Goal: Task Accomplishment & Management: Use online tool/utility

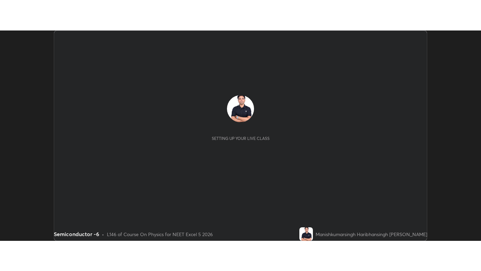
scroll to position [210, 481]
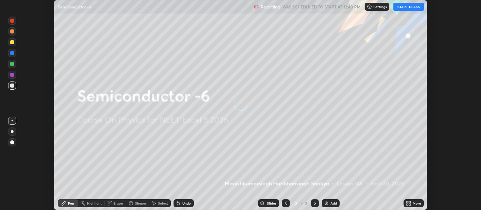
click at [409, 7] on button "START CLASS" at bounding box center [408, 7] width 30 height 8
click at [407, 202] on icon at bounding box center [408, 202] width 2 height 2
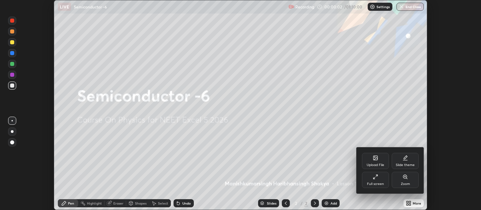
click at [408, 158] on icon at bounding box center [404, 157] width 5 height 5
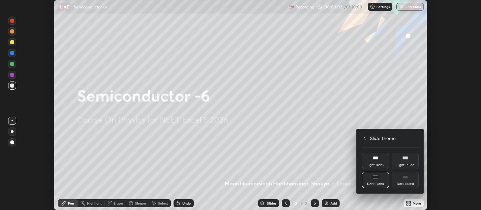
click at [408, 179] on div "Dark Ruled" at bounding box center [405, 180] width 27 height 16
click at [364, 139] on icon at bounding box center [364, 138] width 5 height 5
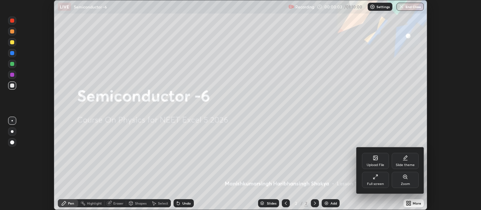
click at [377, 182] on div "Full screen" at bounding box center [375, 180] width 27 height 16
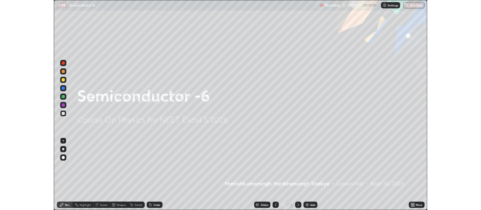
scroll to position [271, 481]
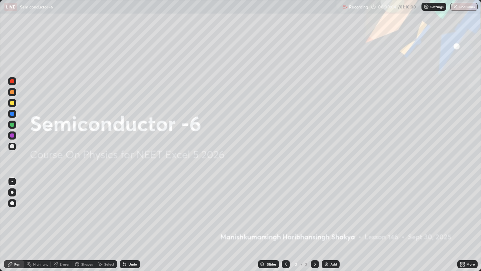
click at [330, 210] on div "Add" at bounding box center [333, 263] width 6 height 3
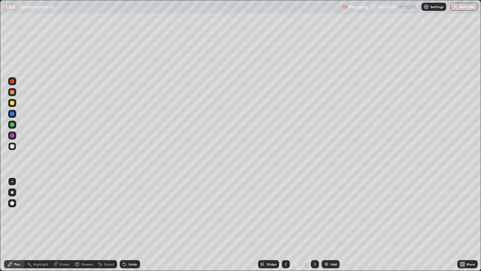
click at [13, 203] on div at bounding box center [12, 203] width 4 height 4
click at [13, 92] on div at bounding box center [12, 92] width 4 height 4
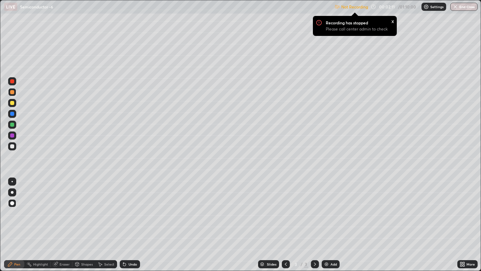
click at [434, 10] on div "Settings" at bounding box center [433, 7] width 25 height 8
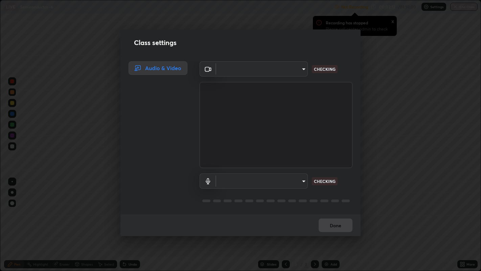
type input "0d049437951fd4140923ddd983d62ee20e888b7fe7080c9a8fddf2b3b9629313"
type input "40c86e739ed56a172ddcb7f6b95b795e1d756db5d52d7a4755805725d5d0de47"
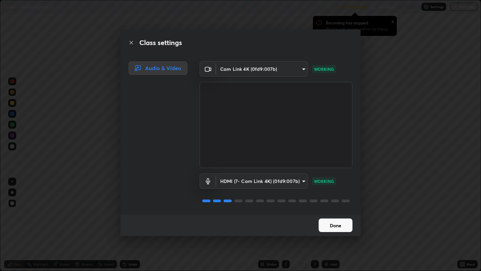
click at [329, 210] on button "Done" at bounding box center [336, 225] width 34 height 14
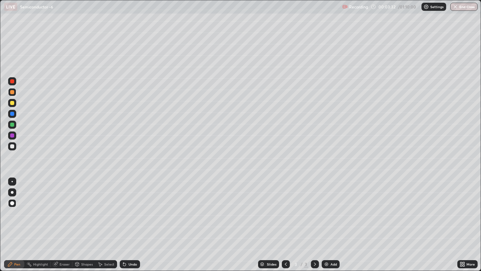
click at [11, 103] on div at bounding box center [12, 103] width 4 height 4
click at [12, 92] on div at bounding box center [12, 92] width 4 height 4
click at [14, 102] on div at bounding box center [12, 103] width 4 height 4
click at [13, 91] on div at bounding box center [12, 92] width 4 height 4
click at [11, 102] on div at bounding box center [12, 103] width 4 height 4
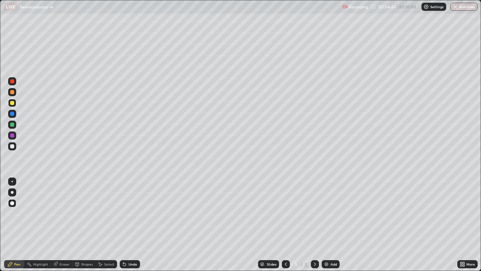
click at [13, 145] on div at bounding box center [12, 146] width 4 height 4
click at [464, 210] on icon at bounding box center [464, 265] width 2 height 2
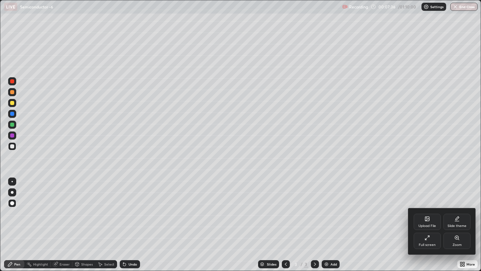
click at [428, 210] on div "Full screen" at bounding box center [427, 244] width 17 height 3
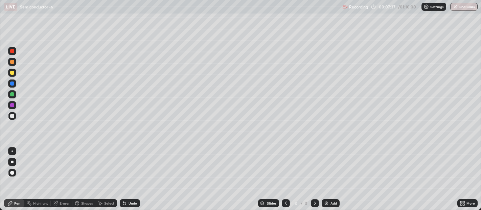
scroll to position [33613, 33342]
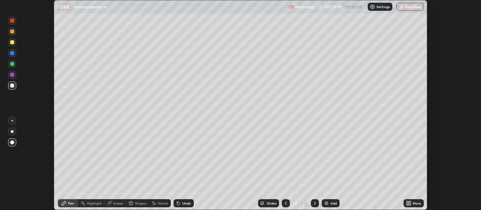
click at [409, 202] on icon at bounding box center [408, 203] width 5 height 5
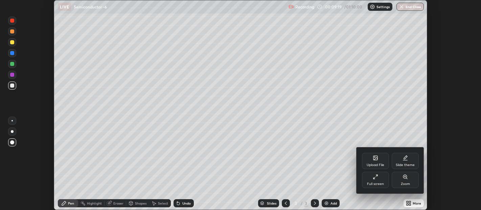
click at [374, 163] on div "Upload File" at bounding box center [375, 161] width 27 height 16
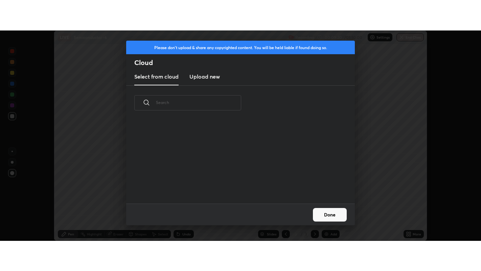
scroll to position [83, 217]
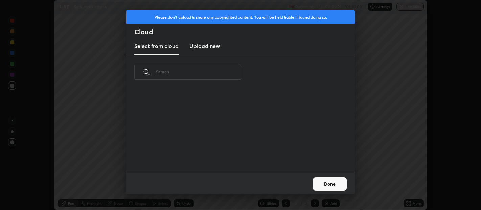
click at [208, 43] on h3 "Upload new" at bounding box center [204, 46] width 30 height 8
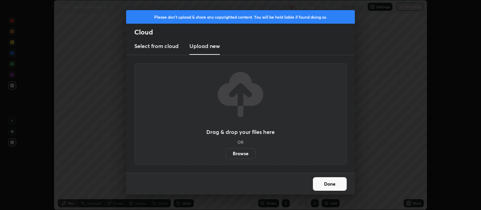
click at [243, 156] on label "Browse" at bounding box center [241, 153] width 30 height 11
click at [226, 156] on input "Browse" at bounding box center [226, 153] width 0 height 11
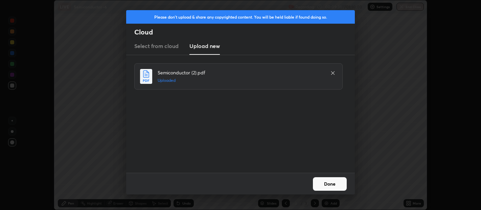
click at [336, 179] on button "Done" at bounding box center [330, 184] width 34 height 14
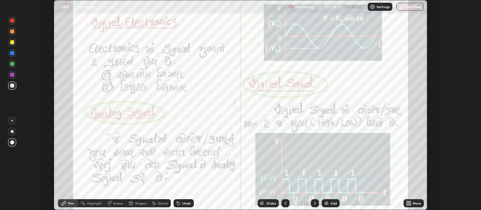
click at [409, 202] on icon at bounding box center [410, 202] width 2 height 2
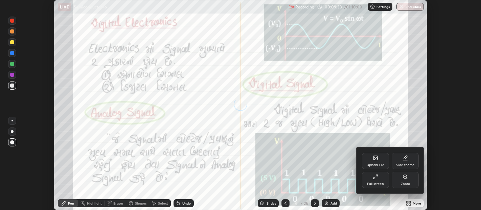
click at [377, 178] on icon at bounding box center [375, 176] width 5 height 5
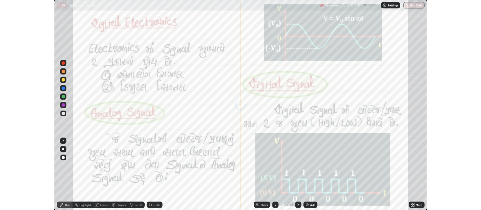
scroll to position [271, 481]
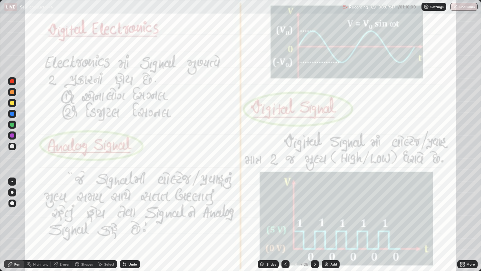
click at [314, 210] on icon at bounding box center [314, 263] width 5 height 5
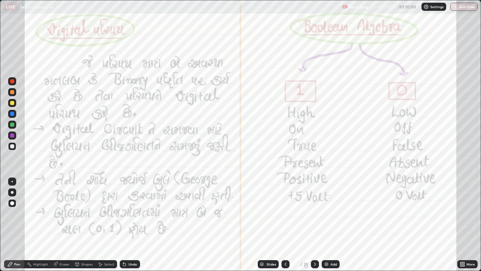
click at [11, 80] on div at bounding box center [12, 81] width 4 height 4
click at [314, 210] on div at bounding box center [315, 264] width 8 height 8
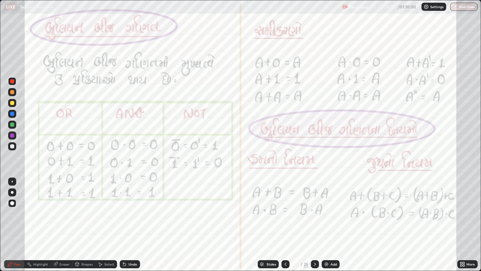
click at [314, 210] on icon at bounding box center [314, 263] width 5 height 5
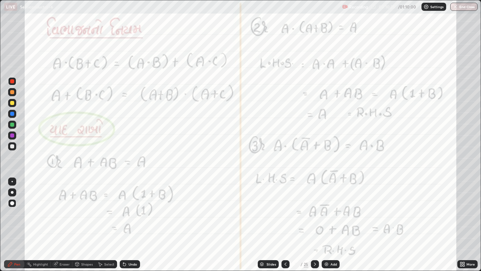
click at [314, 210] on div at bounding box center [315, 264] width 8 height 8
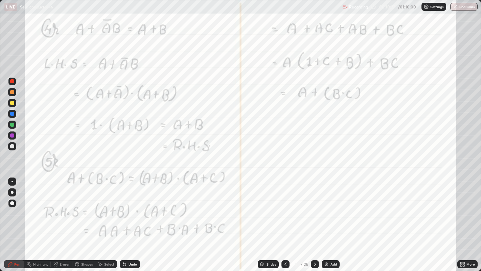
click at [314, 210] on icon at bounding box center [314, 263] width 5 height 5
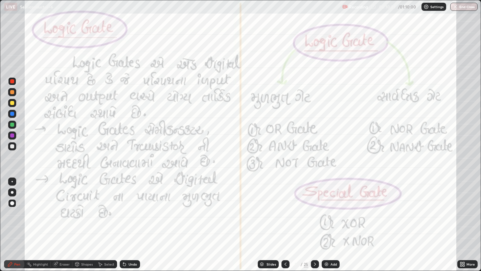
click at [285, 210] on icon at bounding box center [285, 263] width 5 height 5
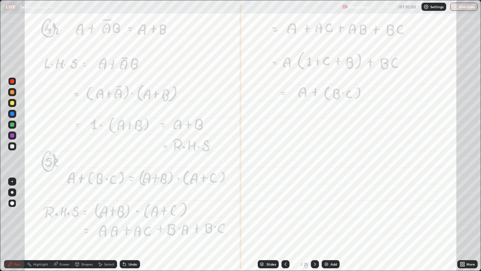
click at [315, 210] on icon at bounding box center [315, 263] width 2 height 3
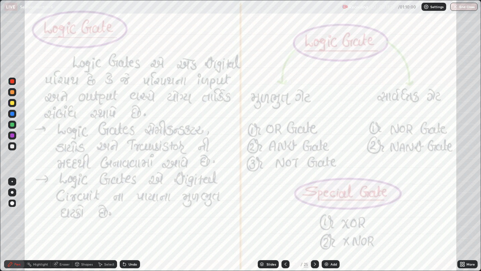
click at [315, 210] on icon at bounding box center [314, 263] width 5 height 5
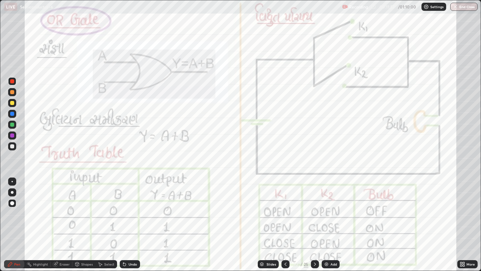
click at [285, 210] on icon at bounding box center [285, 263] width 5 height 5
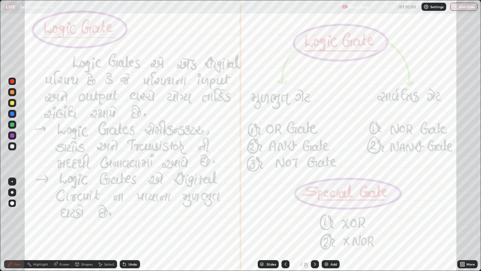
click at [328, 210] on img at bounding box center [326, 263] width 5 height 5
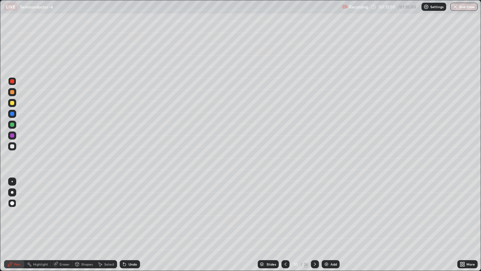
click at [13, 92] on div at bounding box center [12, 92] width 4 height 4
click at [11, 104] on div at bounding box center [12, 103] width 4 height 4
click at [13, 93] on div at bounding box center [12, 92] width 4 height 4
click at [10, 101] on div at bounding box center [12, 103] width 8 height 8
click at [131, 210] on div "Undo" at bounding box center [133, 263] width 8 height 3
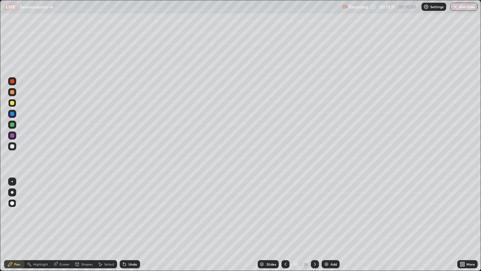
click at [129, 210] on div "Undo" at bounding box center [133, 263] width 8 height 3
click at [132, 210] on div "Undo" at bounding box center [133, 263] width 8 height 3
click at [129, 210] on div "Undo" at bounding box center [133, 263] width 8 height 3
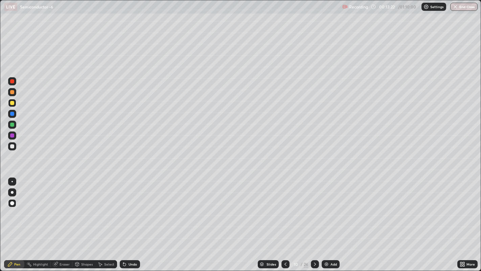
click at [126, 210] on icon at bounding box center [124, 263] width 5 height 5
click at [125, 210] on icon at bounding box center [124, 264] width 3 height 3
click at [123, 210] on icon at bounding box center [124, 264] width 3 height 3
click at [127, 210] on div "Undo" at bounding box center [130, 264] width 20 height 8
click at [124, 210] on icon at bounding box center [124, 264] width 3 height 3
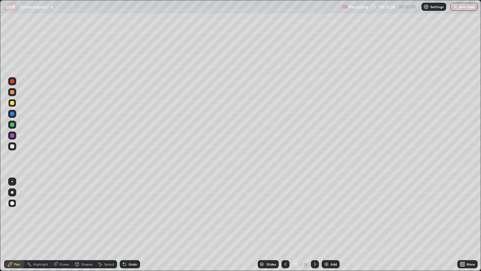
click at [124, 210] on div "Undo" at bounding box center [130, 264] width 20 height 8
click at [12, 147] on div at bounding box center [12, 146] width 4 height 4
click at [315, 210] on icon at bounding box center [314, 263] width 5 height 5
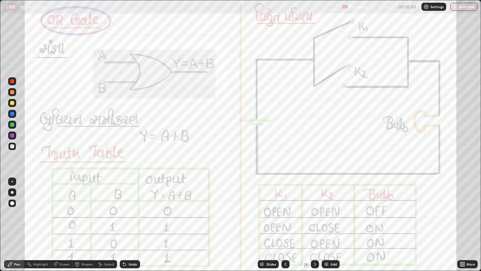
click at [13, 135] on div at bounding box center [12, 135] width 4 height 4
click at [285, 210] on icon at bounding box center [285, 263] width 5 height 5
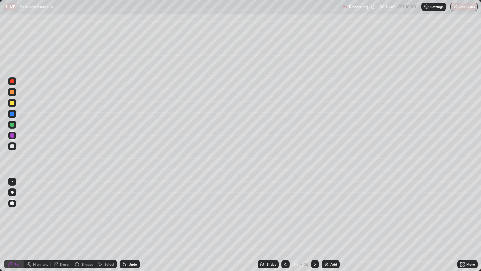
click at [285, 210] on icon at bounding box center [285, 263] width 5 height 5
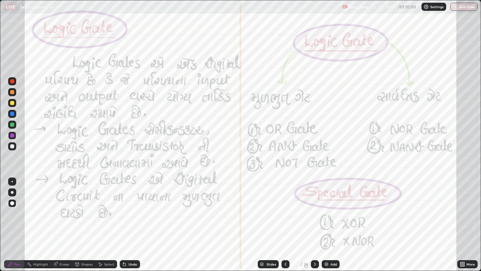
click at [314, 210] on icon at bounding box center [314, 263] width 5 height 5
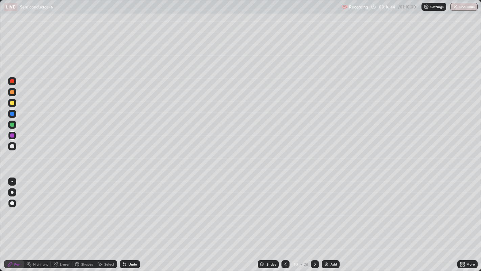
click at [316, 210] on icon at bounding box center [314, 263] width 5 height 5
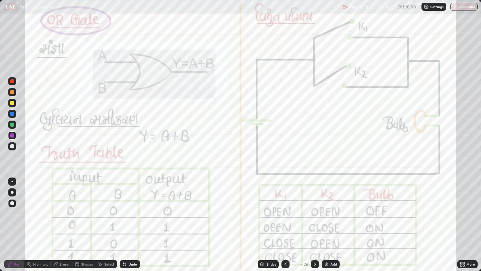
click at [285, 210] on icon at bounding box center [285, 263] width 5 height 5
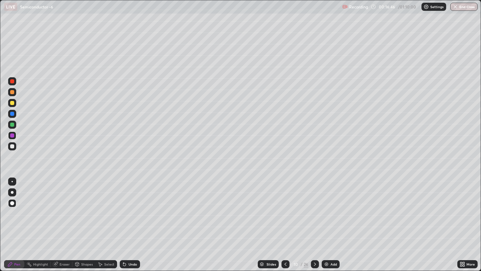
click at [285, 210] on icon at bounding box center [285, 263] width 5 height 5
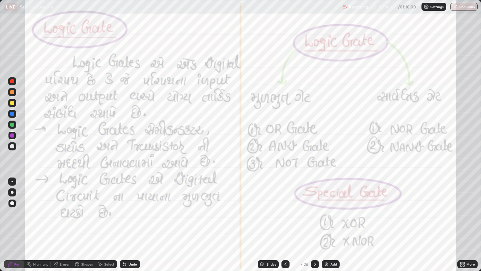
click at [285, 210] on icon at bounding box center [285, 263] width 5 height 5
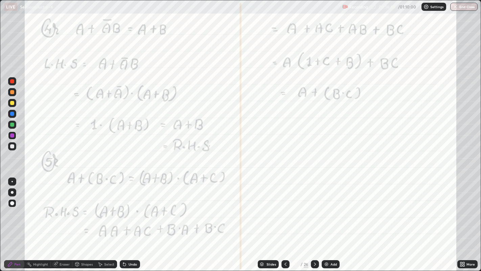
click at [285, 210] on icon at bounding box center [285, 263] width 5 height 5
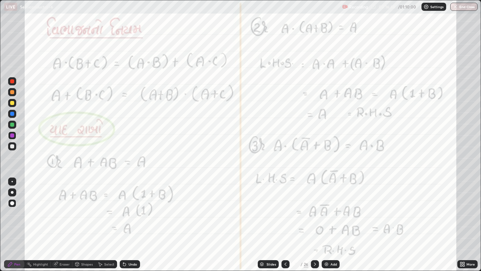
click at [285, 210] on icon at bounding box center [285, 263] width 5 height 5
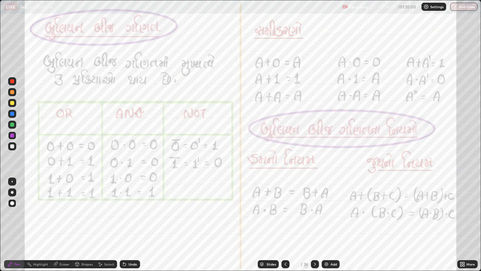
click at [285, 210] on icon at bounding box center [285, 263] width 5 height 5
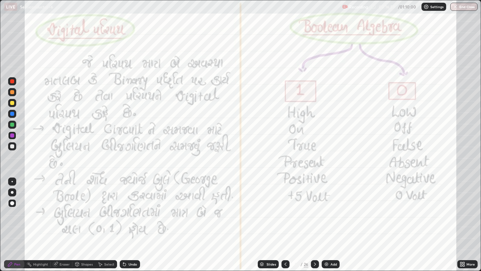
click at [314, 210] on icon at bounding box center [314, 263] width 5 height 5
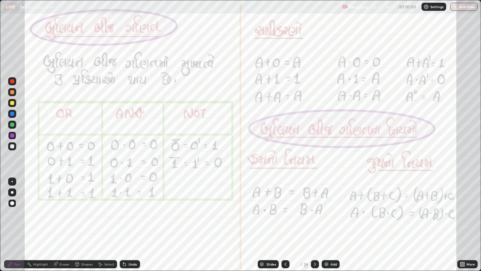
click at [315, 210] on icon at bounding box center [314, 263] width 5 height 5
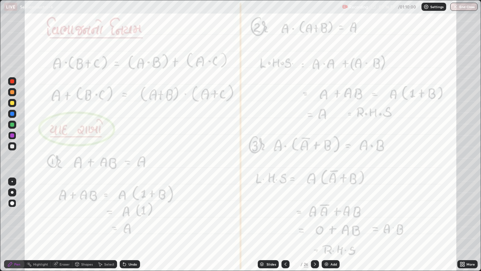
click at [314, 210] on icon at bounding box center [314, 263] width 5 height 5
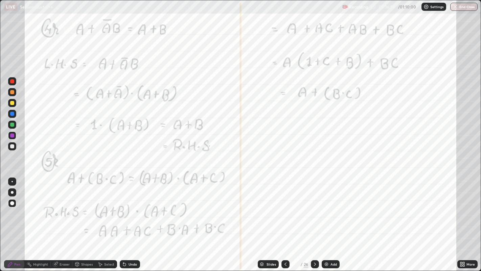
click at [315, 210] on icon at bounding box center [314, 263] width 5 height 5
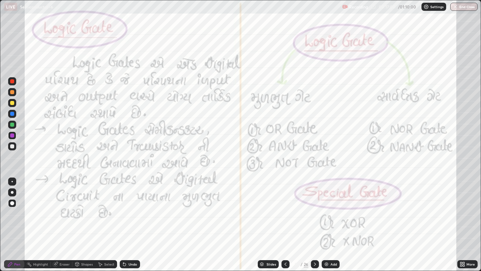
click at [315, 210] on icon at bounding box center [314, 263] width 5 height 5
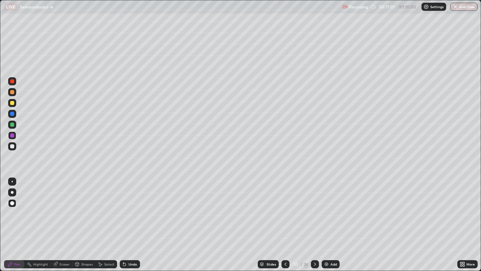
click at [315, 210] on icon at bounding box center [314, 263] width 5 height 5
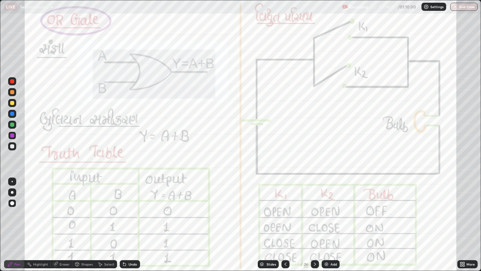
click at [313, 210] on div at bounding box center [315, 264] width 8 height 8
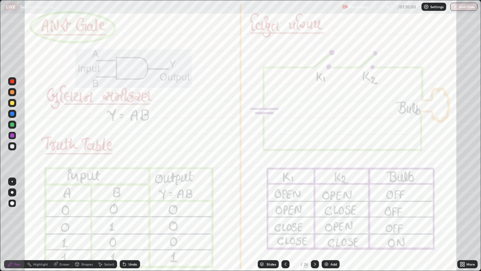
click at [285, 210] on icon at bounding box center [285, 263] width 5 height 5
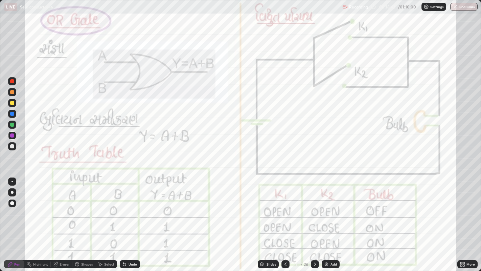
click at [314, 210] on icon at bounding box center [314, 263] width 5 height 5
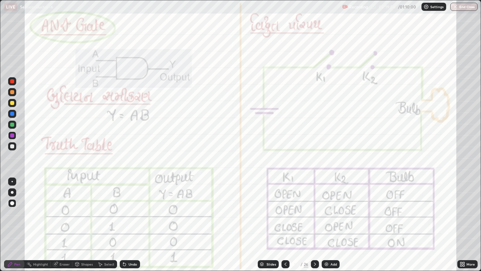
click at [82, 210] on div "Shapes" at bounding box center [83, 264] width 23 height 8
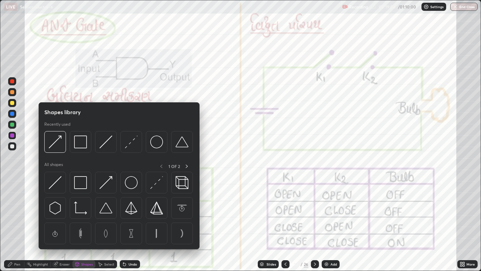
click at [99, 210] on div "Select" at bounding box center [106, 264] width 22 height 14
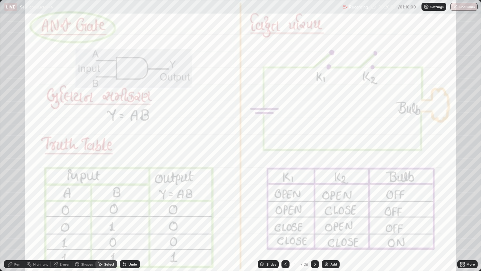
click at [305, 195] on div "0 ° Undo Copy Duplicate Duplicate to new slide Delete" at bounding box center [240, 135] width 481 height 270
click at [352, 194] on div "0 ° Undo Copy Duplicate Duplicate to new slide Delete" at bounding box center [240, 135] width 481 height 270
click at [310, 210] on div "0 ° Undo Copy Duplicate Duplicate to new slide Delete" at bounding box center [240, 135] width 481 height 270
click at [314, 210] on icon at bounding box center [314, 263] width 5 height 5
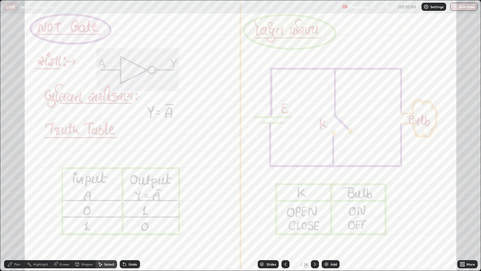
click at [16, 210] on div "Pen" at bounding box center [17, 263] width 6 height 3
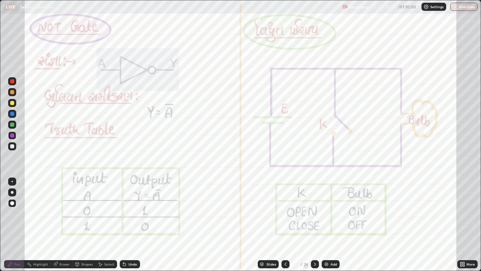
click at [14, 91] on div at bounding box center [12, 92] width 4 height 4
click at [313, 210] on icon at bounding box center [314, 263] width 5 height 5
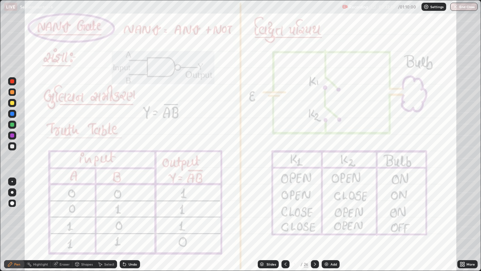
click at [327, 210] on div "Add" at bounding box center [331, 264] width 18 height 8
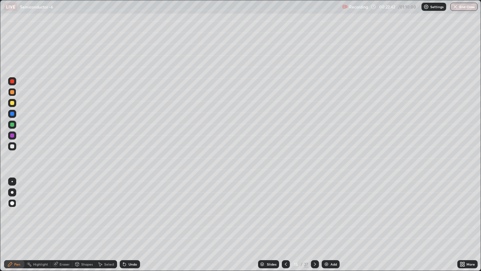
click at [285, 210] on icon at bounding box center [285, 263] width 5 height 5
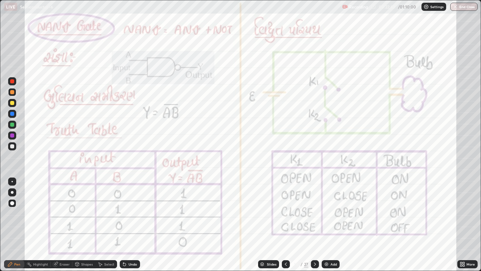
click at [313, 210] on div at bounding box center [315, 264] width 8 height 8
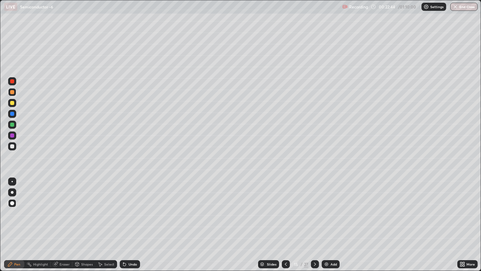
click at [314, 210] on icon at bounding box center [314, 263] width 5 height 5
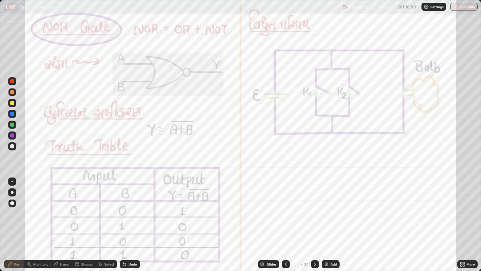
click at [285, 210] on icon at bounding box center [285, 263] width 5 height 5
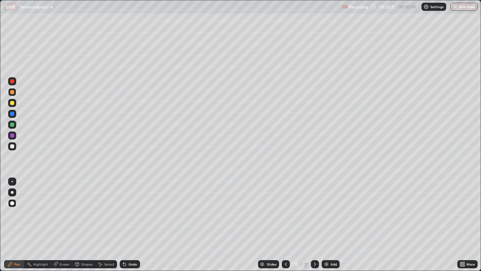
click at [461, 210] on icon at bounding box center [461, 265] width 2 height 2
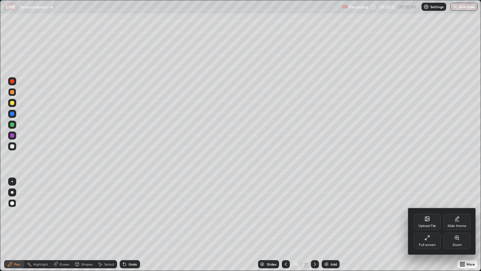
click at [428, 210] on icon at bounding box center [426, 237] width 5 height 5
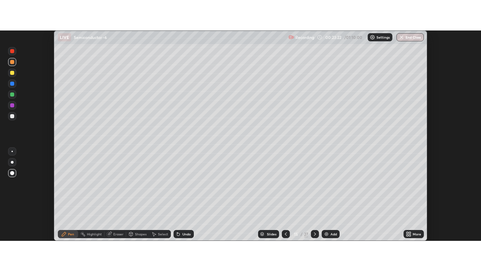
scroll to position [33613, 33342]
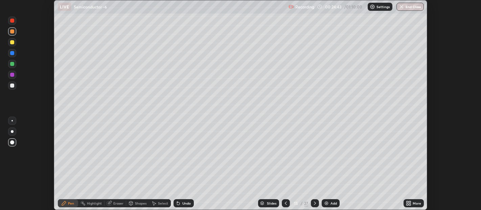
click at [406, 200] on div "More" at bounding box center [414, 203] width 20 height 8
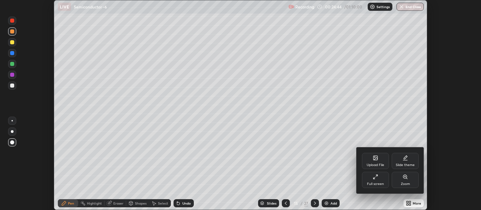
click at [374, 178] on icon at bounding box center [374, 178] width 2 height 2
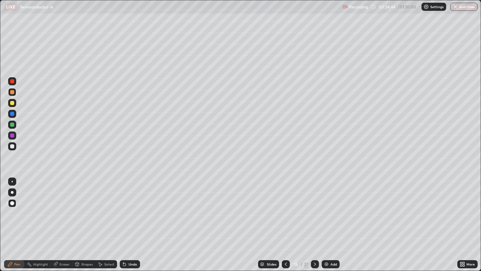
scroll to position [271, 481]
click at [11, 147] on div at bounding box center [12, 146] width 4 height 4
click at [285, 210] on icon at bounding box center [285, 263] width 5 height 5
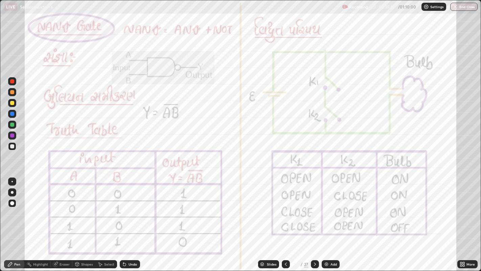
click at [285, 210] on icon at bounding box center [285, 263] width 5 height 5
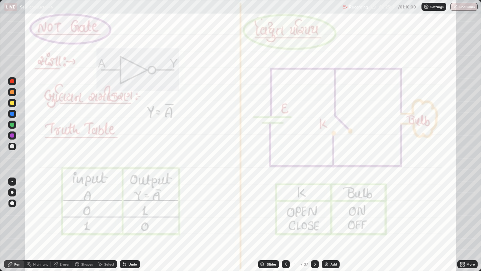
click at [314, 210] on icon at bounding box center [314, 263] width 5 height 5
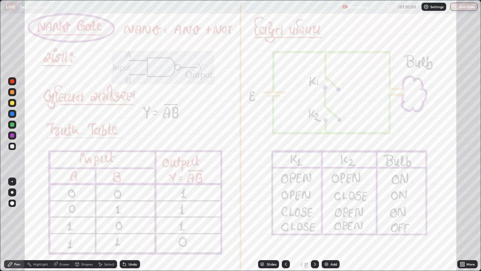
click at [314, 210] on icon at bounding box center [314, 263] width 5 height 5
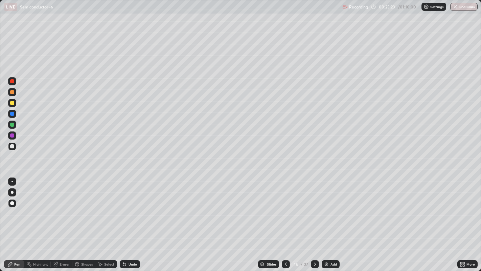
click at [12, 103] on div at bounding box center [12, 103] width 4 height 4
click at [284, 210] on icon at bounding box center [285, 263] width 5 height 5
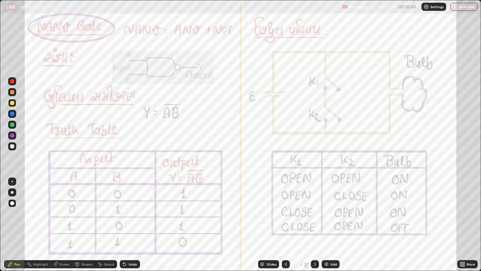
click at [11, 82] on div at bounding box center [12, 81] width 4 height 4
click at [285, 210] on icon at bounding box center [286, 263] width 2 height 3
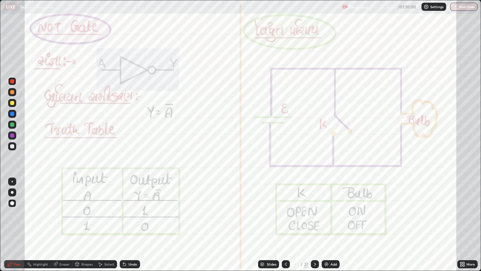
click at [285, 210] on icon at bounding box center [285, 263] width 5 height 5
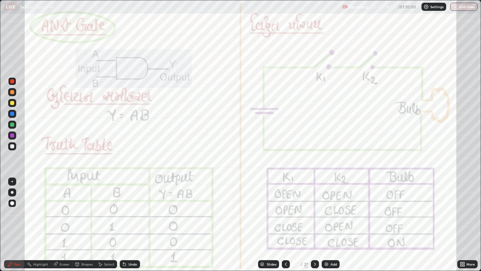
click at [285, 210] on icon at bounding box center [285, 263] width 5 height 5
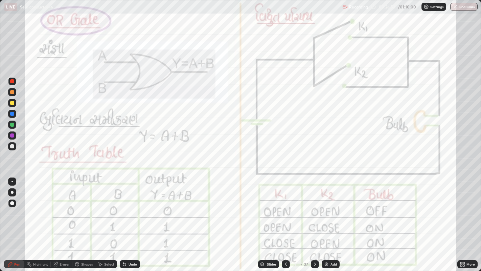
click at [315, 210] on icon at bounding box center [314, 263] width 5 height 5
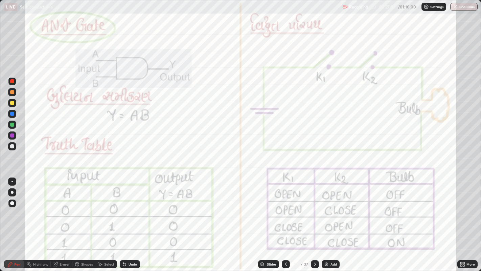
click at [314, 210] on icon at bounding box center [314, 263] width 5 height 5
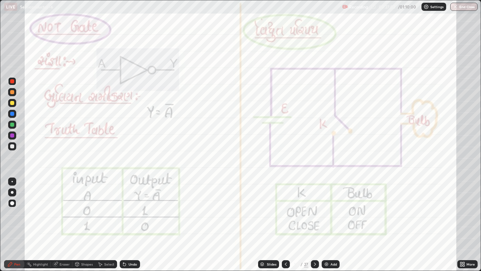
click at [314, 210] on icon at bounding box center [314, 263] width 5 height 5
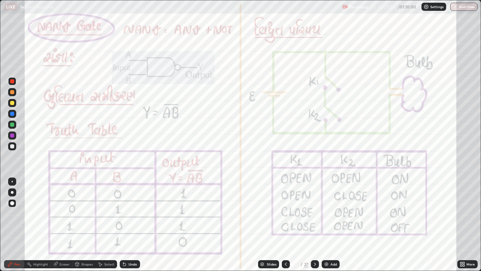
click at [314, 210] on icon at bounding box center [314, 263] width 5 height 5
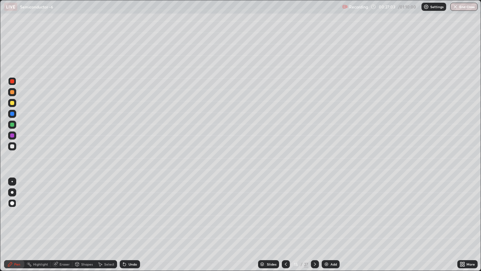
click at [285, 210] on icon at bounding box center [285, 263] width 5 height 5
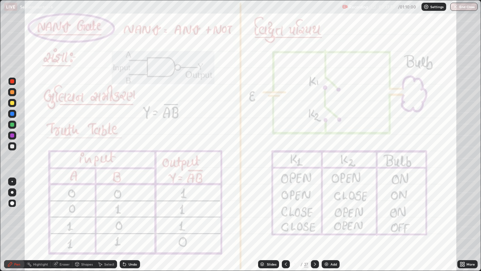
click at [314, 210] on icon at bounding box center [314, 263] width 5 height 5
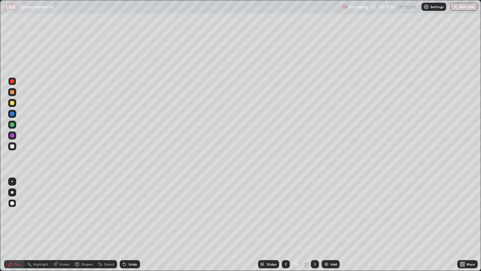
click at [314, 210] on icon at bounding box center [314, 263] width 5 height 5
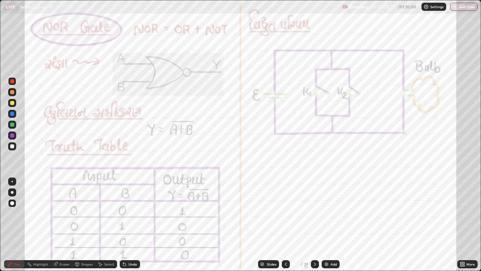
click at [285, 210] on icon at bounding box center [285, 263] width 5 height 5
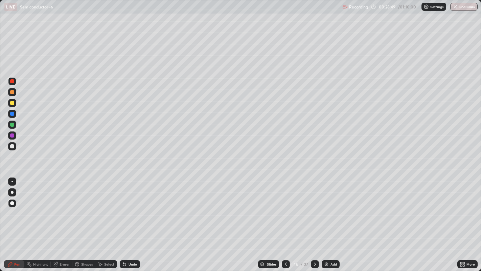
click at [285, 210] on icon at bounding box center [285, 263] width 5 height 5
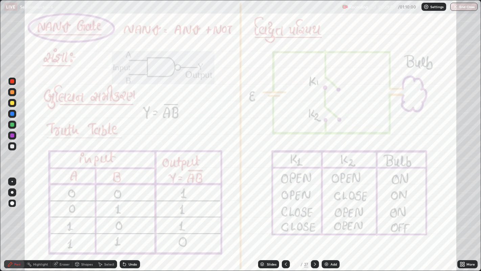
click at [314, 210] on icon at bounding box center [314, 263] width 5 height 5
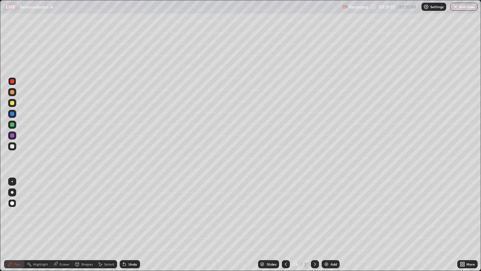
click at [314, 210] on icon at bounding box center [314, 263] width 5 height 5
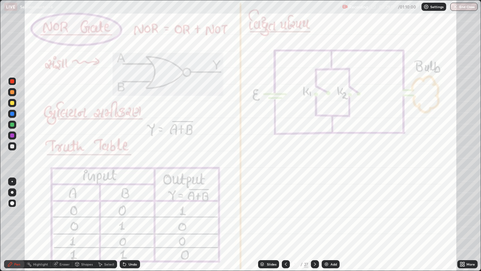
click at [314, 210] on icon at bounding box center [314, 263] width 5 height 5
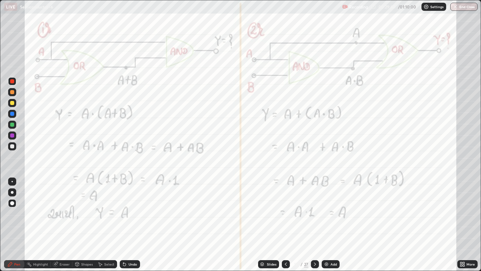
click at [13, 91] on div at bounding box center [12, 92] width 4 height 4
click at [62, 210] on div "Eraser" at bounding box center [65, 263] width 10 height 3
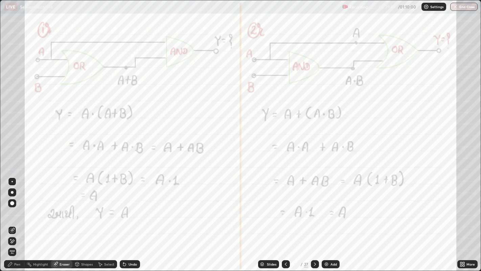
click at [13, 210] on span "Erase all" at bounding box center [11, 252] width 7 height 4
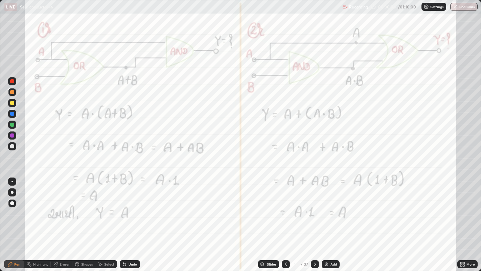
click at [12, 135] on div at bounding box center [12, 135] width 4 height 4
click at [63, 210] on div "Eraser" at bounding box center [65, 263] width 10 height 3
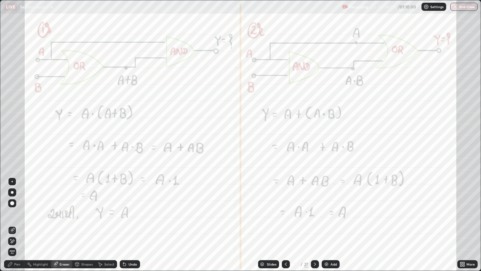
click at [12, 210] on span "Erase all" at bounding box center [11, 252] width 7 height 4
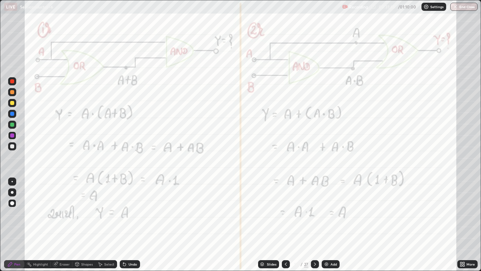
click at [314, 210] on icon at bounding box center [314, 263] width 5 height 5
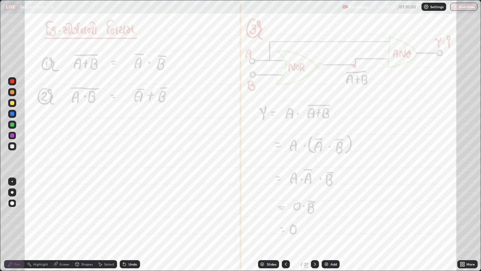
click at [12, 91] on div at bounding box center [12, 92] width 4 height 4
click at [129, 210] on div "Undo" at bounding box center [130, 264] width 20 height 8
click at [12, 135] on div at bounding box center [12, 135] width 4 height 4
click at [315, 210] on div at bounding box center [315, 264] width 8 height 8
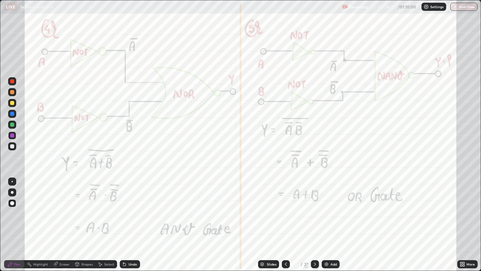
click at [13, 91] on div at bounding box center [12, 92] width 4 height 4
click at [12, 137] on div at bounding box center [12, 135] width 4 height 4
click at [11, 125] on div at bounding box center [12, 124] width 4 height 4
click at [314, 210] on icon at bounding box center [314, 263] width 5 height 5
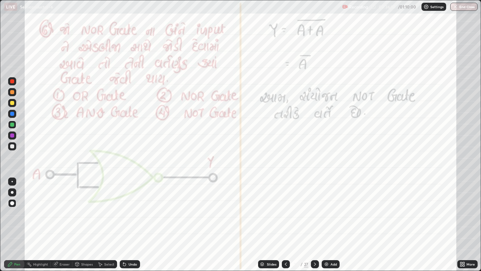
click at [11, 92] on div at bounding box center [12, 92] width 4 height 4
click at [314, 210] on icon at bounding box center [314, 263] width 5 height 5
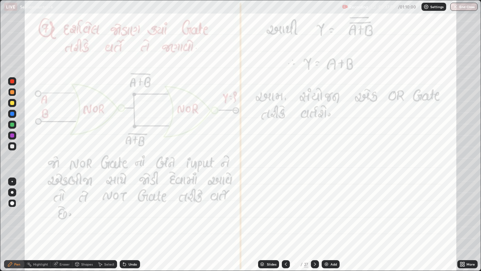
click at [285, 210] on icon at bounding box center [285, 263] width 5 height 5
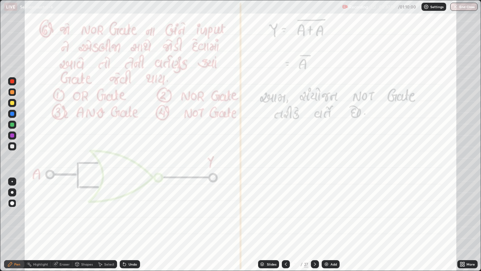
click at [314, 210] on icon at bounding box center [314, 263] width 5 height 5
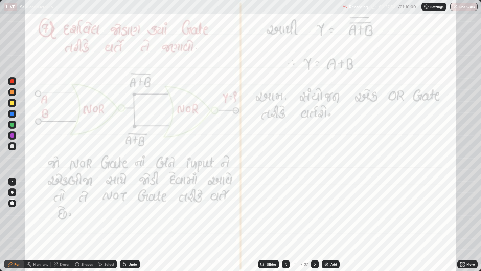
click at [314, 210] on icon at bounding box center [315, 263] width 2 height 3
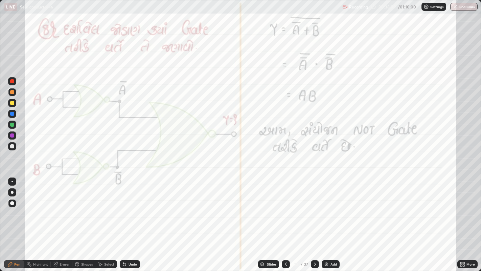
click at [273, 210] on div "Slides" at bounding box center [271, 263] width 9 height 3
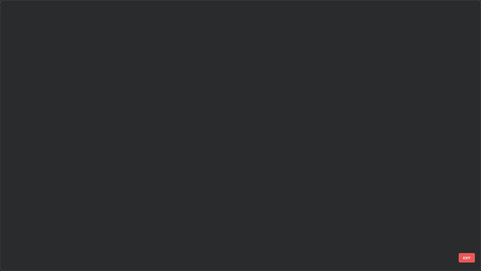
scroll to position [268, 477]
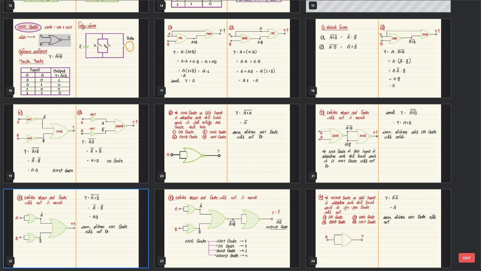
click at [274, 210] on img "grid" at bounding box center [227, 228] width 144 height 78
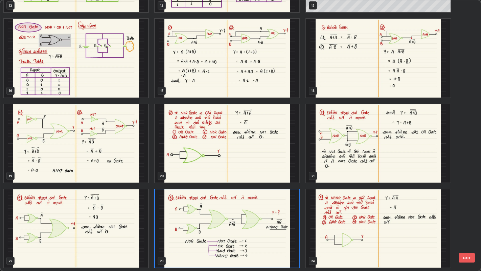
click at [272, 210] on img "grid" at bounding box center [227, 228] width 144 height 78
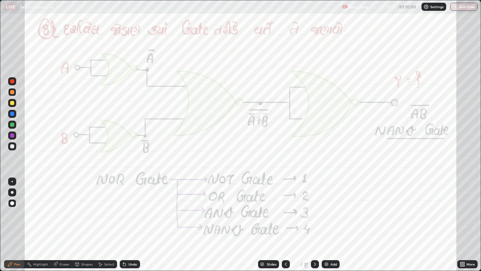
click at [315, 210] on icon at bounding box center [314, 263] width 5 height 5
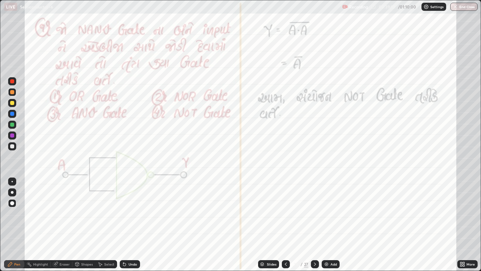
click at [315, 210] on icon at bounding box center [315, 263] width 2 height 3
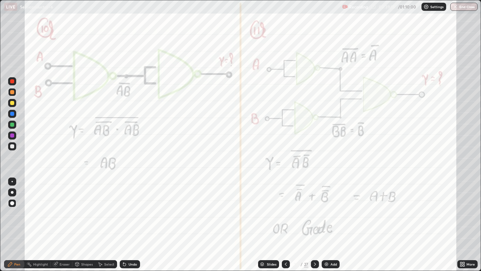
click at [314, 210] on icon at bounding box center [314, 263] width 5 height 5
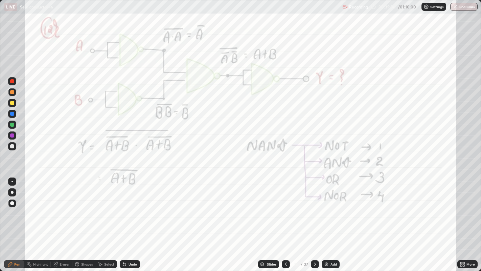
click at [285, 210] on icon at bounding box center [285, 263] width 5 height 5
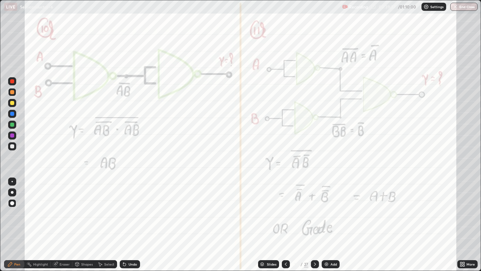
click at [284, 210] on icon at bounding box center [285, 263] width 5 height 5
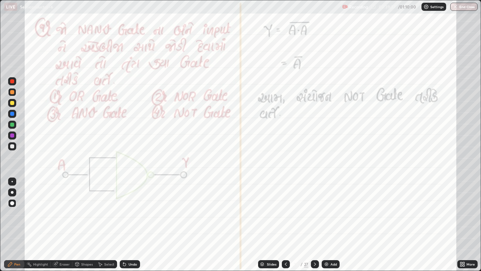
click at [285, 210] on icon at bounding box center [286, 263] width 2 height 3
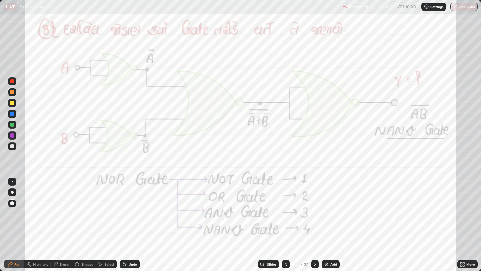
click at [314, 210] on icon at bounding box center [314, 263] width 5 height 5
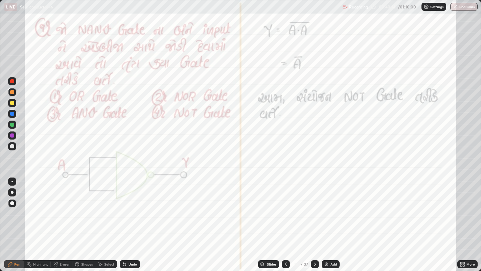
click at [314, 210] on icon at bounding box center [314, 263] width 5 height 5
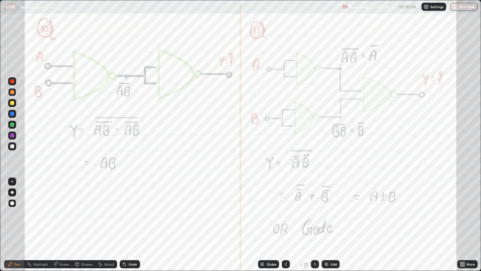
click at [314, 210] on icon at bounding box center [314, 263] width 5 height 5
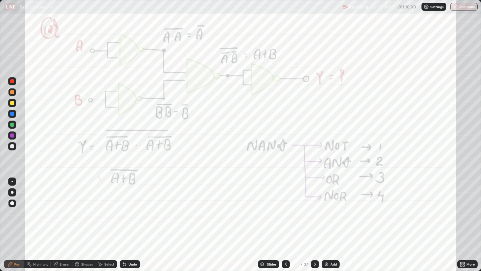
click at [315, 210] on icon at bounding box center [314, 263] width 5 height 5
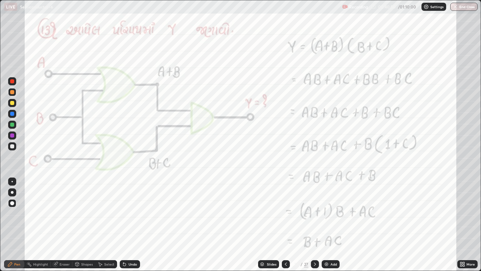
click at [315, 210] on icon at bounding box center [314, 263] width 5 height 5
click at [314, 210] on icon at bounding box center [314, 263] width 5 height 5
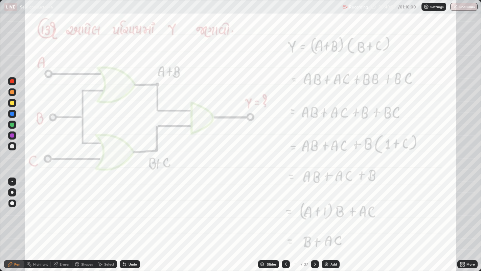
click at [285, 210] on icon at bounding box center [285, 263] width 5 height 5
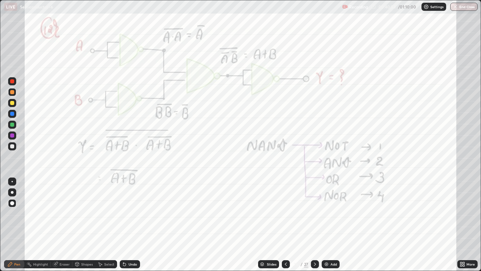
click at [285, 210] on icon at bounding box center [285, 263] width 5 height 5
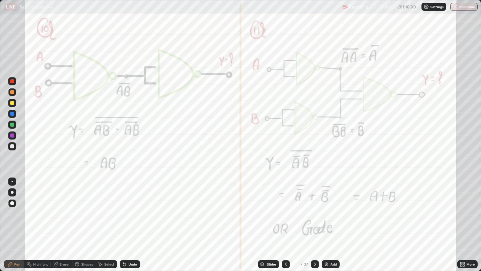
click at [285, 210] on icon at bounding box center [285, 263] width 5 height 5
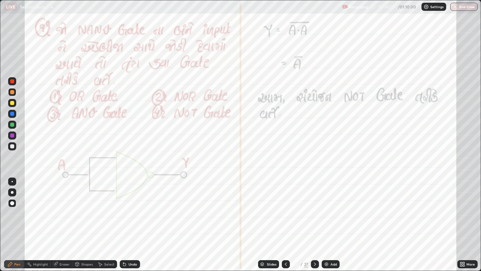
click at [285, 210] on icon at bounding box center [285, 263] width 5 height 5
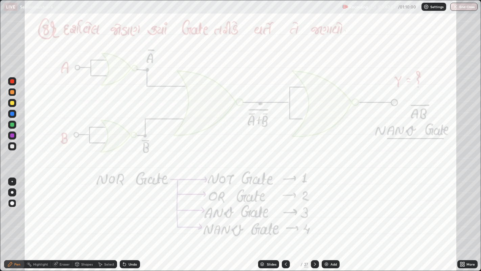
click at [285, 210] on icon at bounding box center [285, 263] width 5 height 5
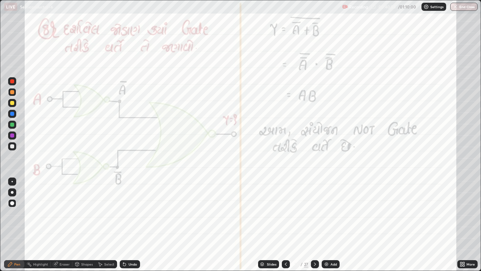
click at [315, 210] on icon at bounding box center [315, 263] width 2 height 3
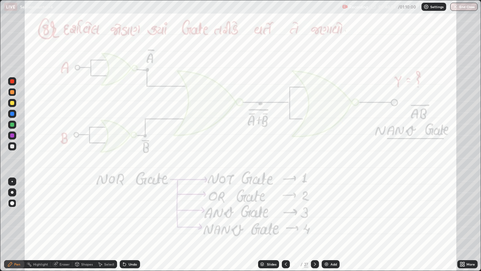
click at [314, 210] on icon at bounding box center [314, 263] width 5 height 5
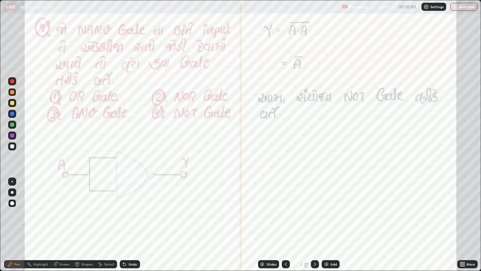
click at [314, 210] on icon at bounding box center [314, 263] width 5 height 5
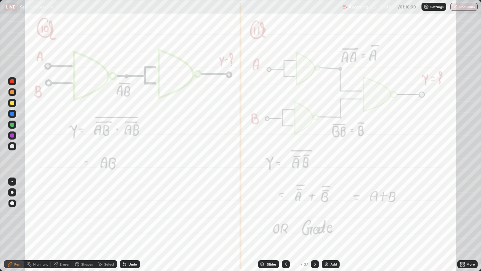
click at [314, 210] on icon at bounding box center [314, 263] width 5 height 5
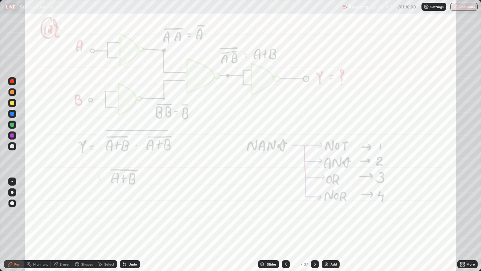
click at [315, 210] on icon at bounding box center [314, 263] width 5 height 5
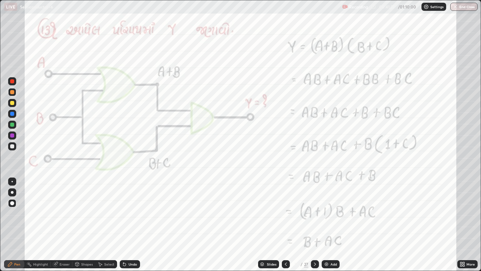
click at [315, 210] on icon at bounding box center [315, 263] width 2 height 3
click at [314, 210] on icon at bounding box center [315, 263] width 2 height 3
click at [462, 9] on button "End Class" at bounding box center [463, 7] width 27 height 8
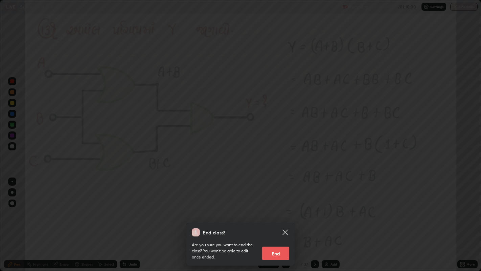
click at [278, 210] on button "End" at bounding box center [275, 253] width 27 height 14
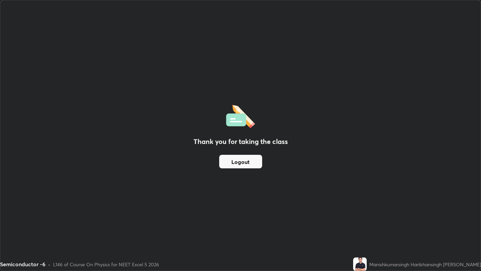
click at [243, 161] on button "Logout" at bounding box center [240, 162] width 43 height 14
